Goal: Task Accomplishment & Management: Manage account settings

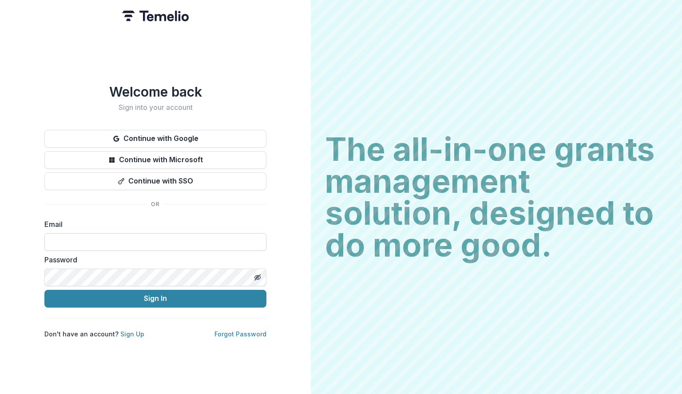
click at [119, 237] on input at bounding box center [155, 242] width 222 height 18
type input "**********"
click at [44, 290] on button "Sign In" at bounding box center [155, 299] width 222 height 18
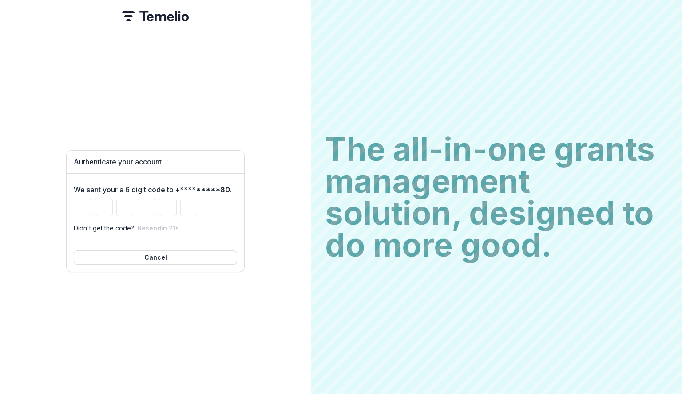
type input "*"
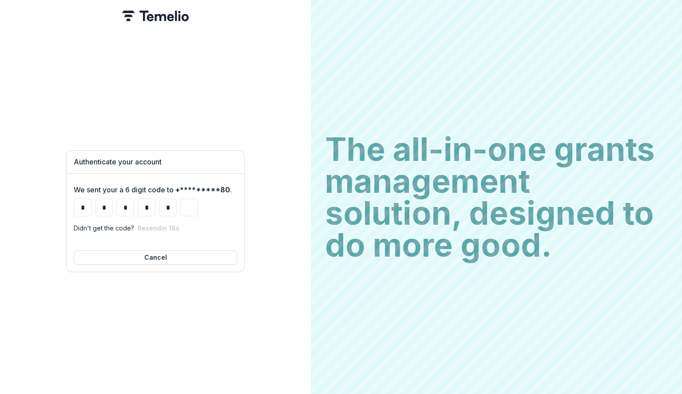
type input "*"
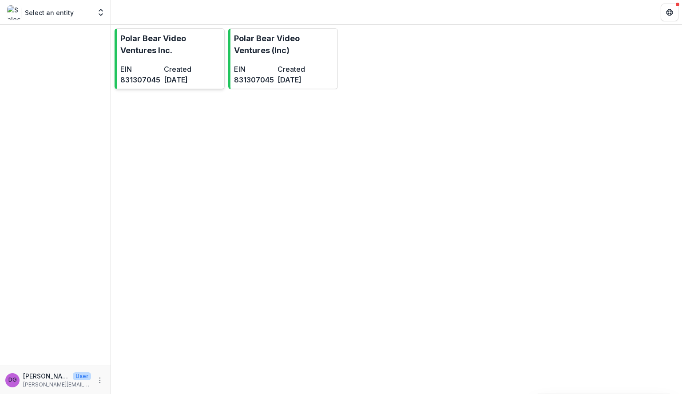
click at [159, 75] on dd "831307045" at bounding box center [140, 80] width 40 height 11
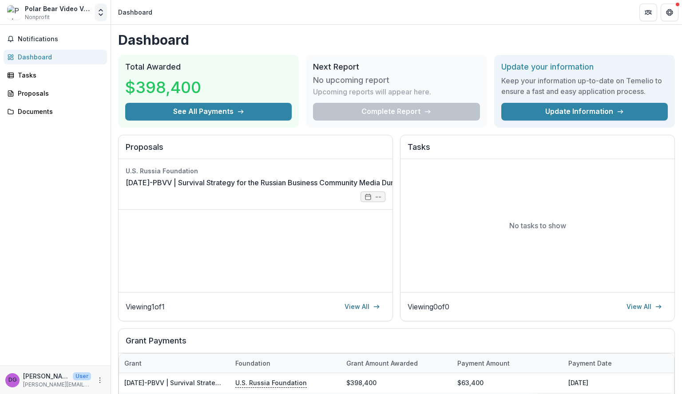
click at [99, 12] on icon "Open entity switcher" at bounding box center [100, 12] width 9 height 9
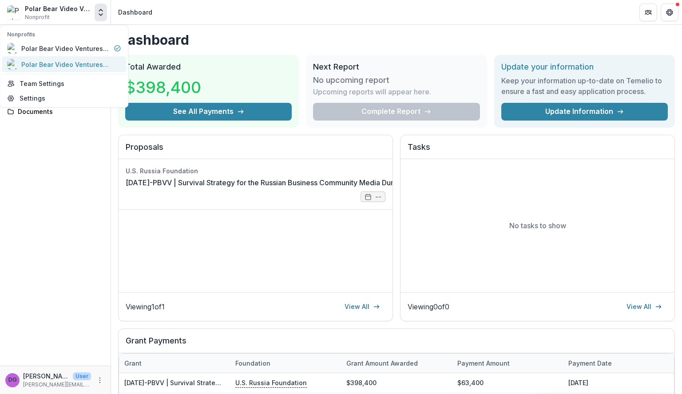
click at [86, 65] on div "Polar Bear Video Ventures (Inc)" at bounding box center [65, 64] width 89 height 9
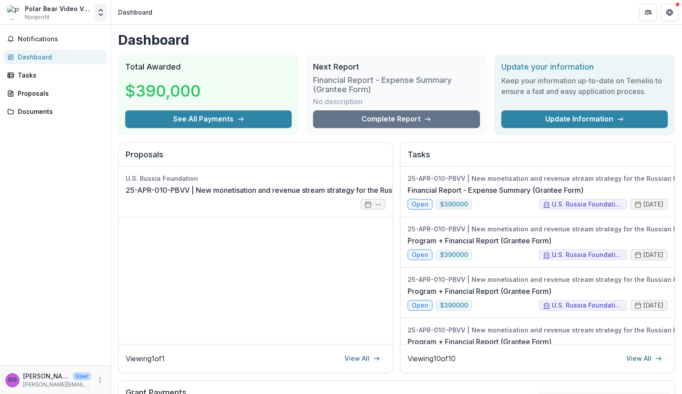
click at [102, 11] on polyline "Open entity switcher" at bounding box center [101, 10] width 4 height 2
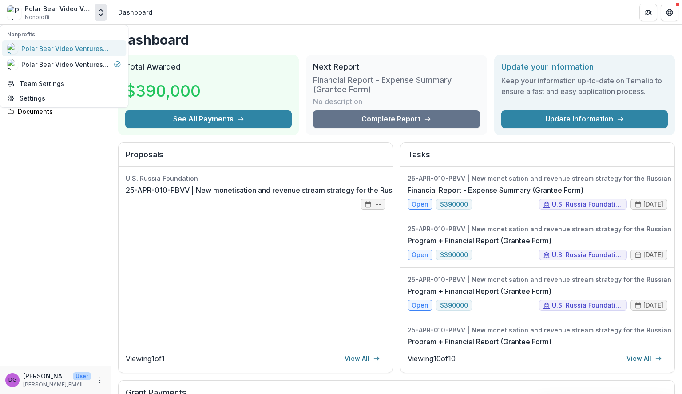
click at [94, 47] on div "Polar Bear Video Ventures Inc." at bounding box center [65, 48] width 89 height 9
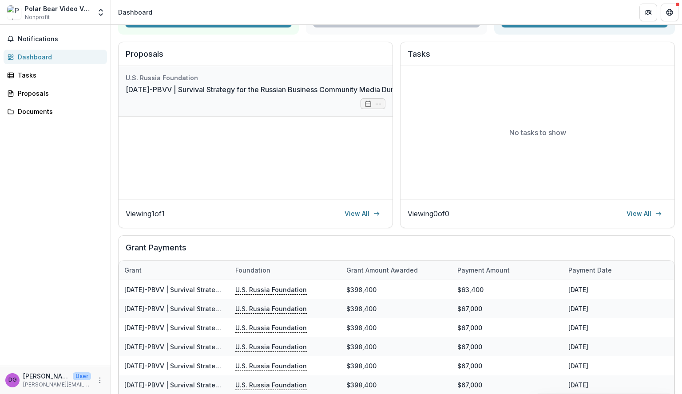
scroll to position [168, 0]
